Goal: Information Seeking & Learning: Find specific fact

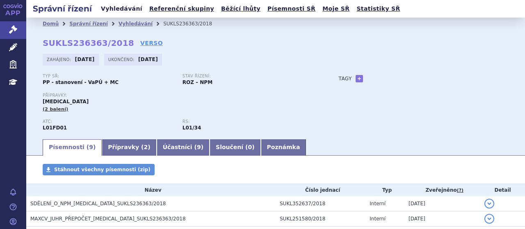
click at [112, 11] on link "Vyhledávání" at bounding box center [121, 8] width 46 height 11
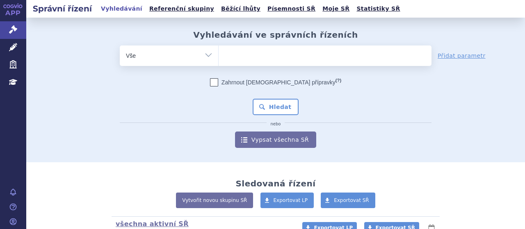
click at [277, 55] on ul at bounding box center [325, 54] width 213 height 17
click at [219, 55] on select at bounding box center [218, 55] width 0 height 21
type input "si"
click at [265, 58] on ul "si" at bounding box center [325, 54] width 213 height 17
click at [219, 58] on select "si" at bounding box center [218, 55] width 0 height 21
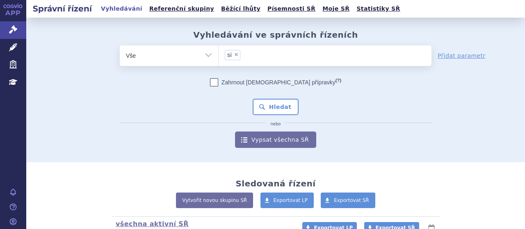
select select "si"
type input "s"
select select
type input "si"
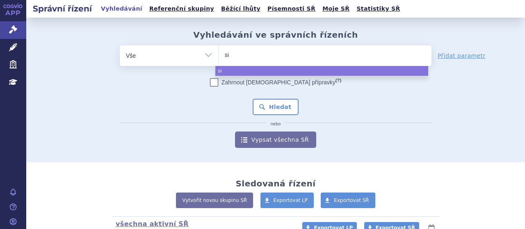
type input "sim"
type input "simp"
type input "simpon"
type input "simponi"
select select "simponi"
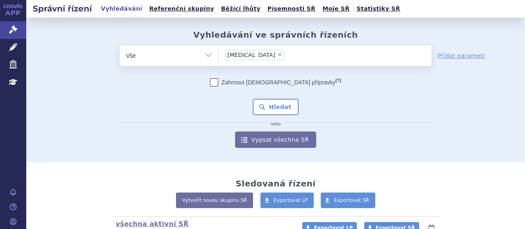
click at [277, 116] on div "Zahrnout bratrské přípravky (?) Hledat nebo Vypsat všechna SŘ" at bounding box center [276, 113] width 312 height 70
click at [276, 111] on button "Hledat" at bounding box center [276, 107] width 46 height 16
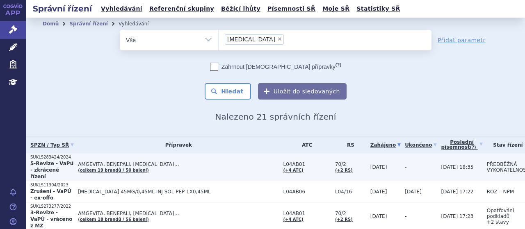
click at [54, 156] on p "SUKLS283424/2024" at bounding box center [52, 158] width 44 height 6
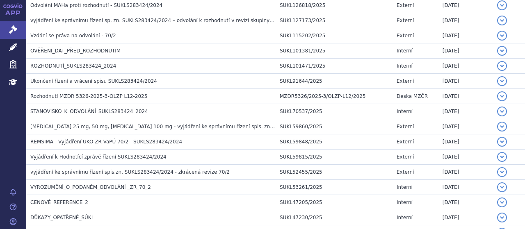
scroll to position [268, 0]
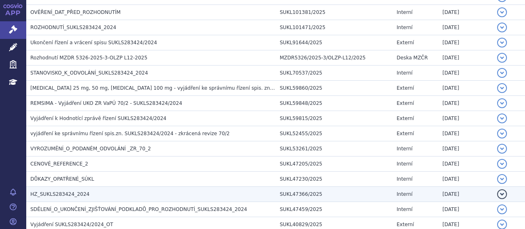
click at [59, 197] on td "HZ_SUKLS283424_2024" at bounding box center [151, 194] width 250 height 15
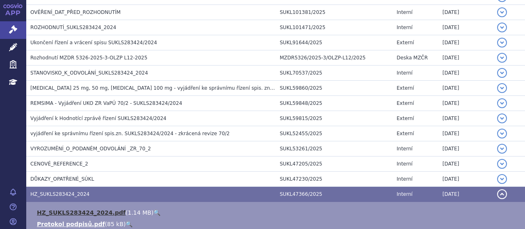
click at [64, 211] on link "HZ_SUKLS283424_2024.pdf" at bounding box center [81, 213] width 89 height 7
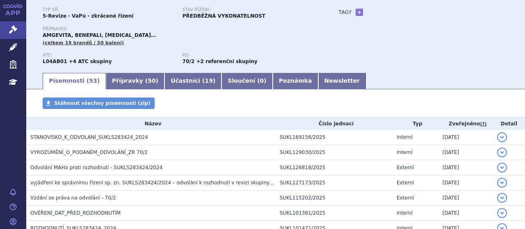
scroll to position [0, 0]
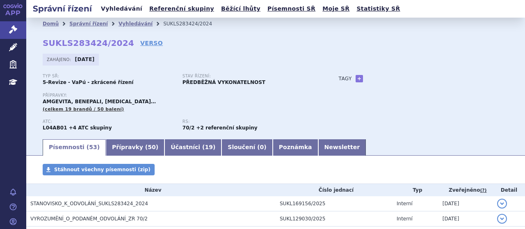
click at [113, 7] on link "Vyhledávání" at bounding box center [121, 8] width 46 height 11
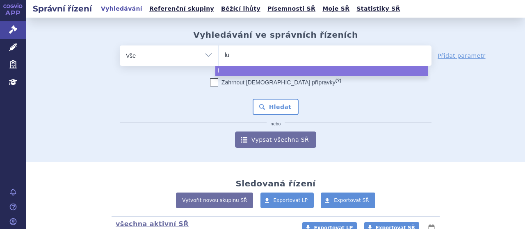
type input "luc"
type input "luce"
type input "lucen"
type input "lucenti"
type input "[MEDICAL_DATA]"
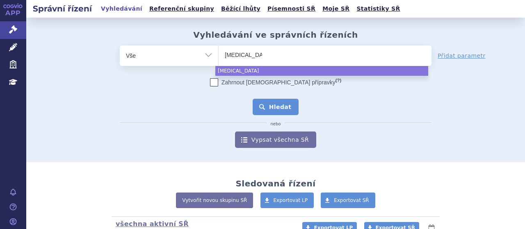
select select "[MEDICAL_DATA]"
click at [278, 106] on button "Hledat" at bounding box center [276, 107] width 46 height 16
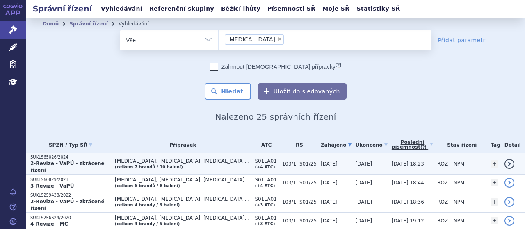
click at [66, 157] on p "SUKLS65026/2024" at bounding box center [70, 158] width 80 height 6
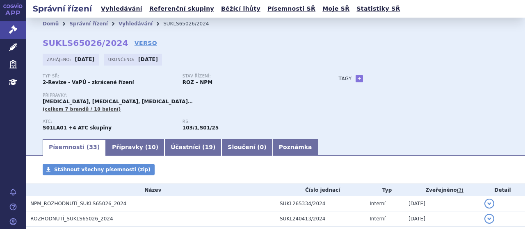
scroll to position [401, 0]
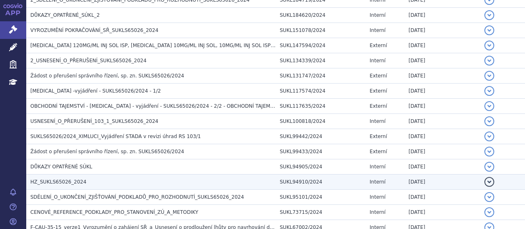
click at [62, 181] on span "HZ_SUKLS65026_2024" at bounding box center [58, 182] width 56 height 6
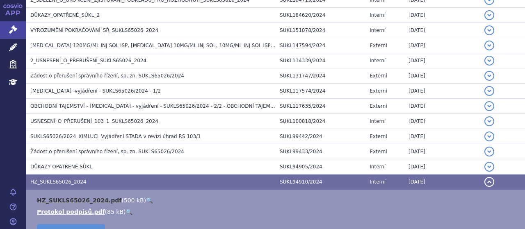
click at [76, 197] on link "HZ_SUKLS65026_2024.pdf" at bounding box center [79, 200] width 85 height 7
